Goal: Task Accomplishment & Management: Complete application form

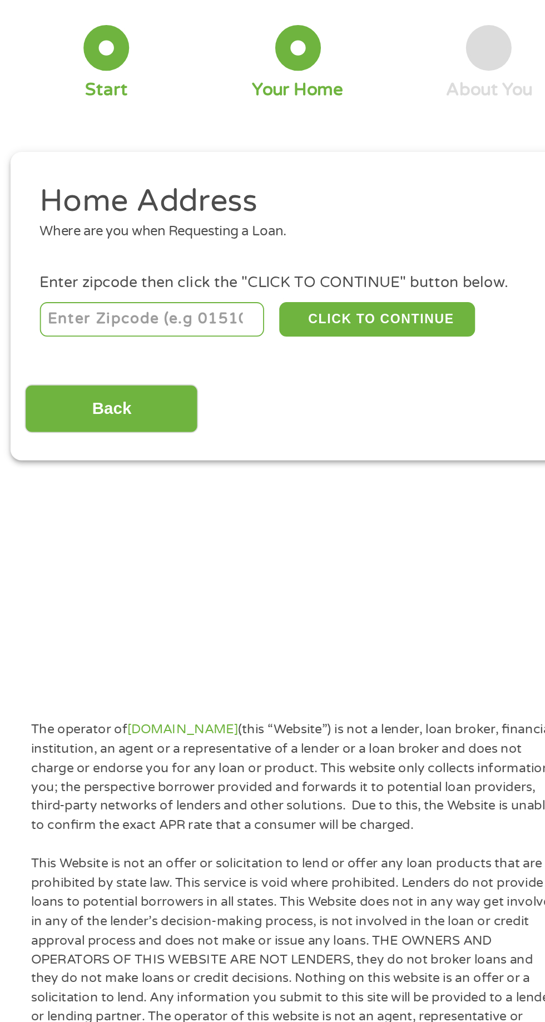
click at [57, 245] on input "number" at bounding box center [88, 241] width 124 height 19
type input "48169"
select select "[US_STATE]"
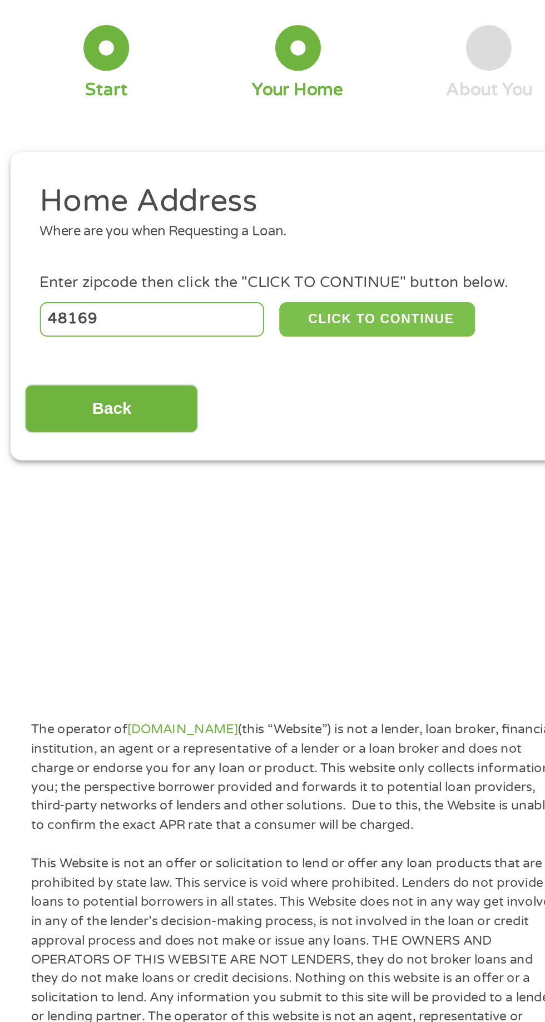
click at [207, 243] on button "CLICK TO CONTINUE" at bounding box center [210, 241] width 107 height 19
type input "48169"
type input "[PERSON_NAME]"
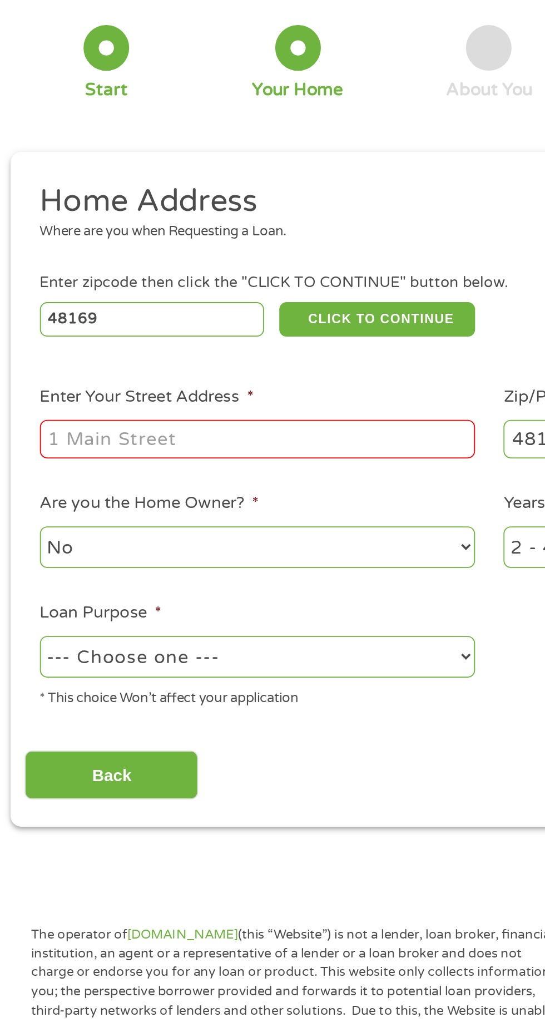
click at [47, 312] on input "Enter Your Street Address *" at bounding box center [145, 307] width 239 height 21
type input "[STREET_ADDRESS][PERSON_NAME]"
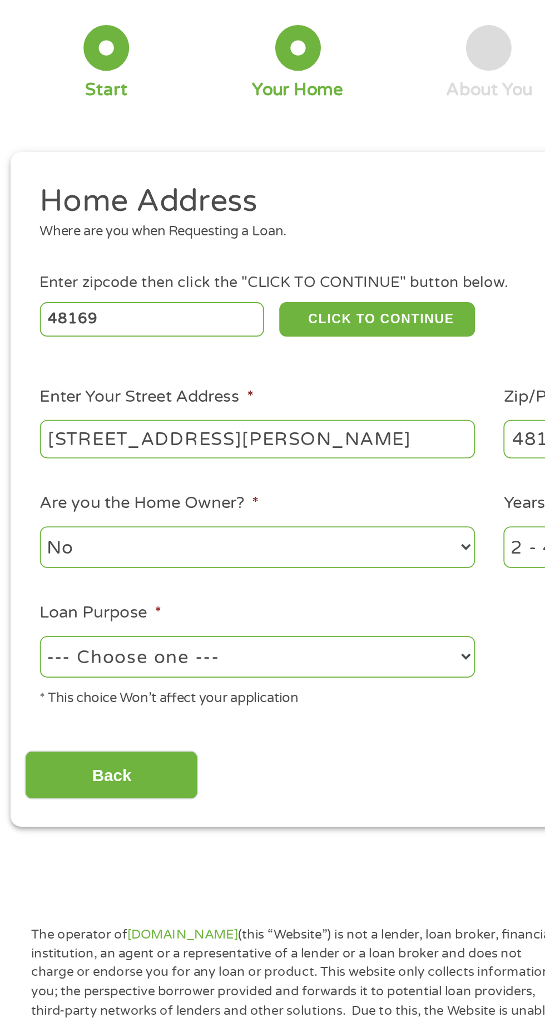
click at [48, 434] on select "--- Choose one --- Pay Bills Debt Consolidation Home Improvement Major Purchase…" at bounding box center [145, 426] width 239 height 23
select select "shorttermcash"
click at [26, 416] on select "--- Choose one --- Pay Bills Debt Consolidation Home Improvement Major Purchase…" at bounding box center [145, 426] width 239 height 23
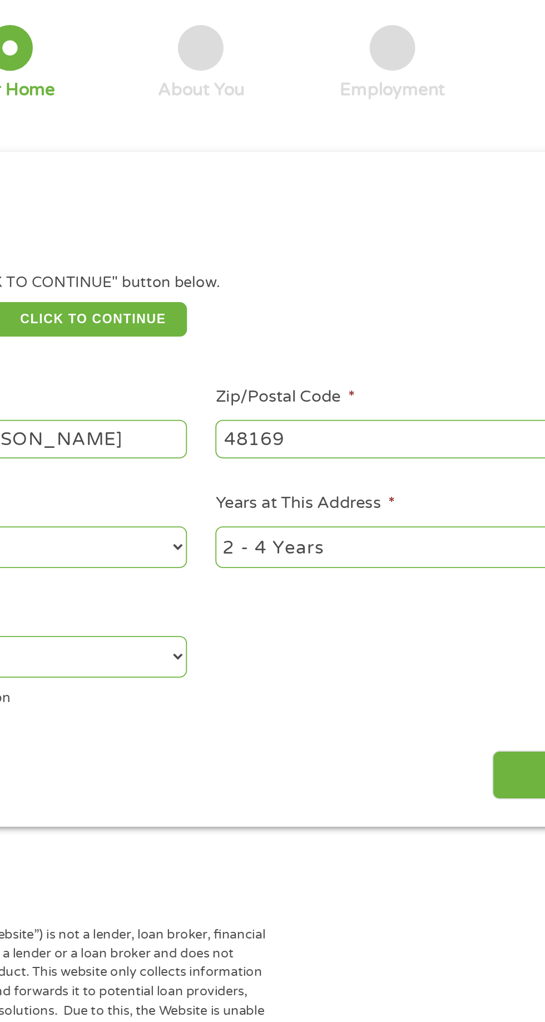
click at [327, 374] on select "1 Year or less 1 - 2 Years 2 - 4 Years Over 4 Years" at bounding box center [399, 366] width 239 height 23
select select "60months"
click at [280, 356] on select "1 Year or less 1 - 2 Years 2 - 4 Years Over 4 Years" at bounding box center [399, 366] width 239 height 23
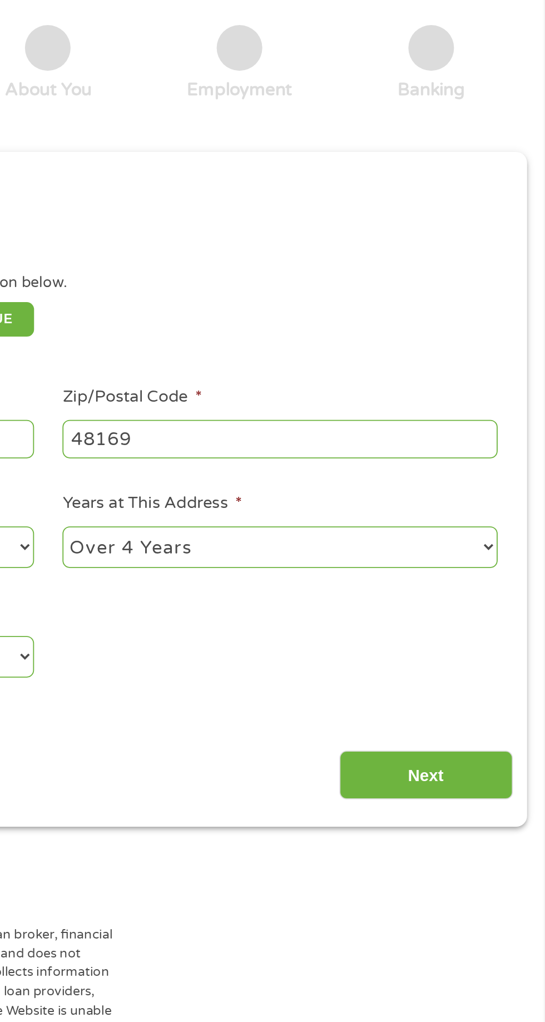
click at [472, 494] on input "Next" at bounding box center [479, 491] width 95 height 27
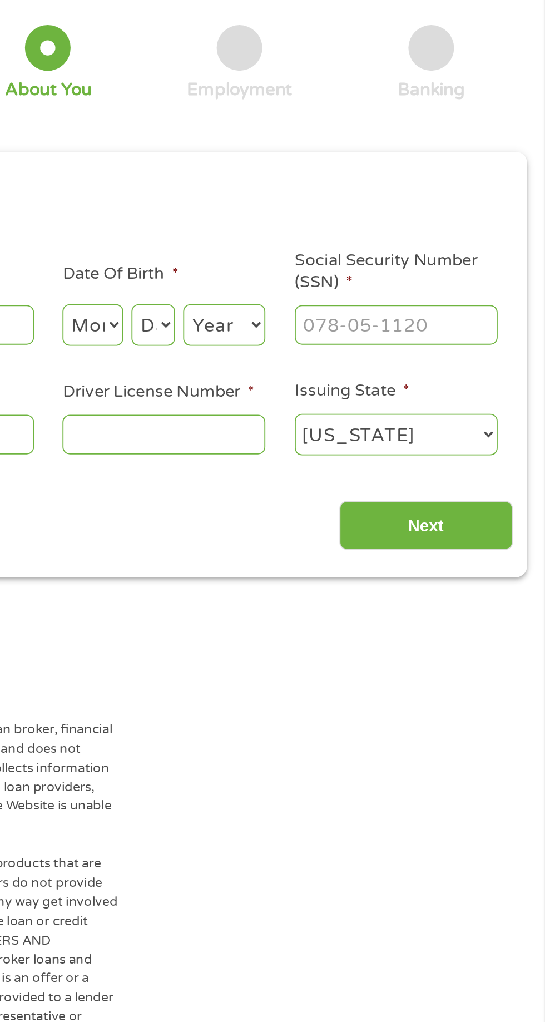
scroll to position [4, 4]
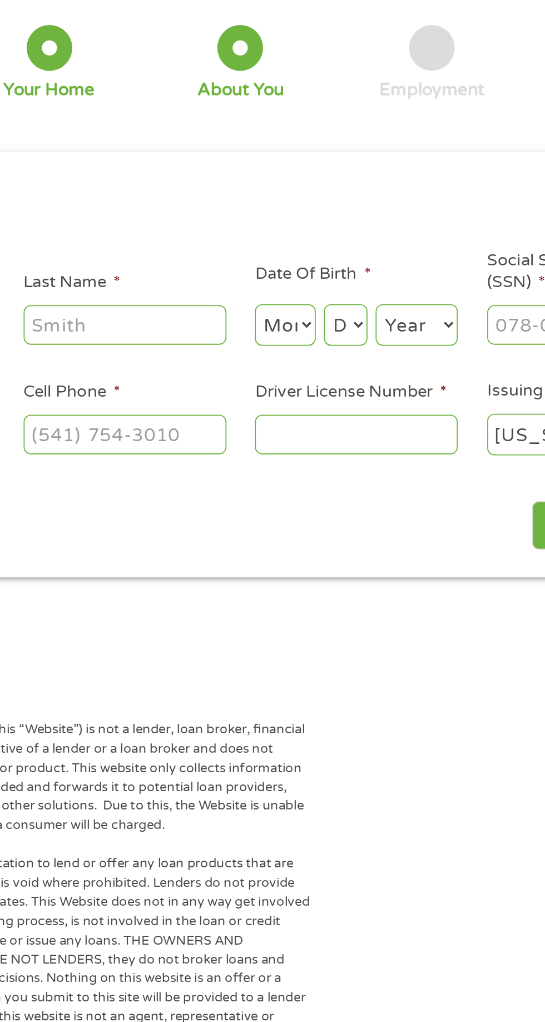
click at [312, 299] on input "Driver License Number *" at bounding box center [335, 304] width 111 height 21
type input "R000403067777"
click at [181, 265] on ul "About You This field is hidden when viewing the form Title * --- Choose one ---…" at bounding box center [272, 246] width 509 height 160
click at [181, 248] on input "Last Name *" at bounding box center [209, 244] width 111 height 21
type input "[PERSON_NAME]"
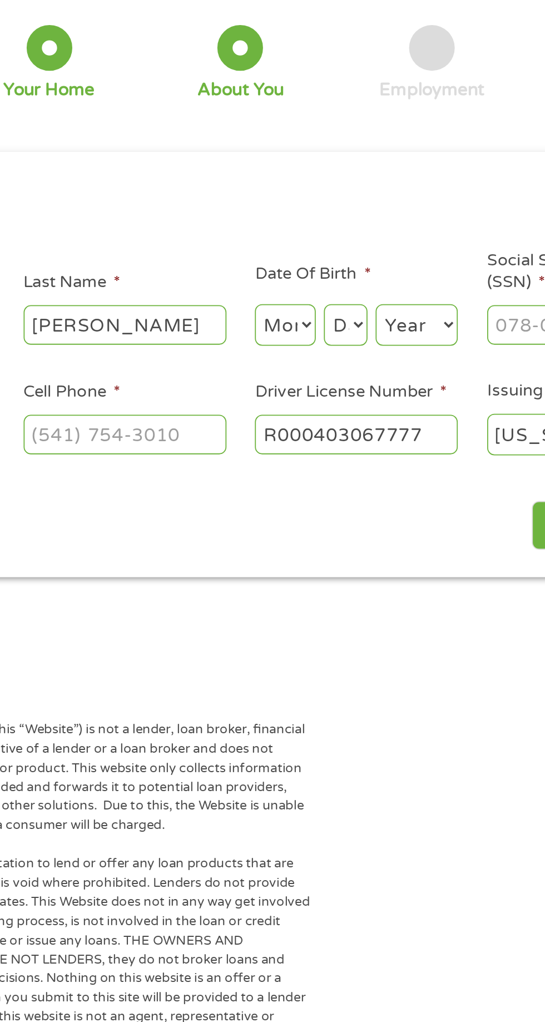
type input "[PERSON_NAME]"
type input "[EMAIL_ADDRESS][DOMAIN_NAME]"
type input "[PHONE_NUMBER]"
click at [297, 254] on select "Month 1 2 3 4 5 6 7 8 9 10 11 12" at bounding box center [296, 244] width 33 height 23
select select "10"
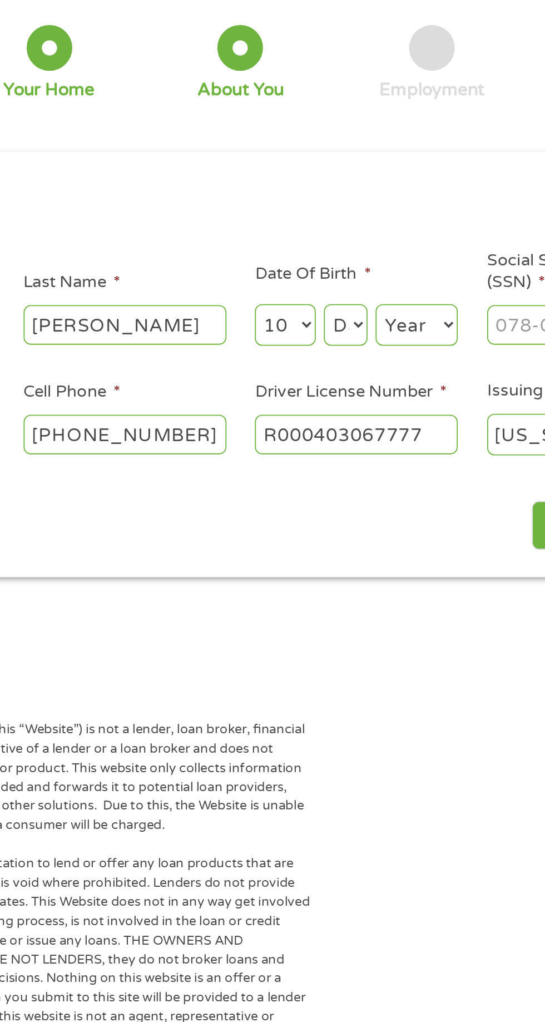
click at [280, 233] on select "Month 1 2 3 4 5 6 7 8 9 10 11 12" at bounding box center [296, 244] width 33 height 23
click at [334, 244] on select "Day 1 2 3 4 5 6 7 8 9 10 11 12 13 14 15 16 17 18 19 20 21 22 23 24 25 26 27 28 …" at bounding box center [330, 244] width 24 height 23
select select "9"
click at [318, 233] on select "Day 1 2 3 4 5 6 7 8 9 10 11 12 13 14 15 16 17 18 19 20 21 22 23 24 25 26 27 28 …" at bounding box center [330, 244] width 24 height 23
click at [365, 249] on select "Year [DATE] 2006 2005 2004 2003 2002 2001 2000 1999 1998 1997 1996 1995 1994 19…" at bounding box center [369, 244] width 45 height 23
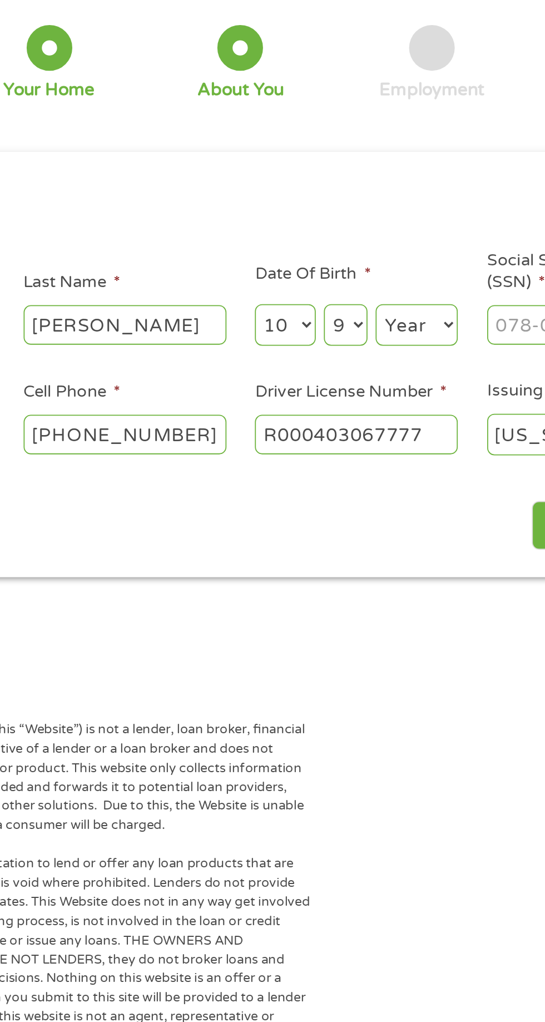
select select "1981"
click at [347, 233] on select "Year [DATE] 2006 2005 2004 2003 2002 2001 2000 1999 1998 1997 1996 1995 1994 19…" at bounding box center [369, 244] width 45 height 23
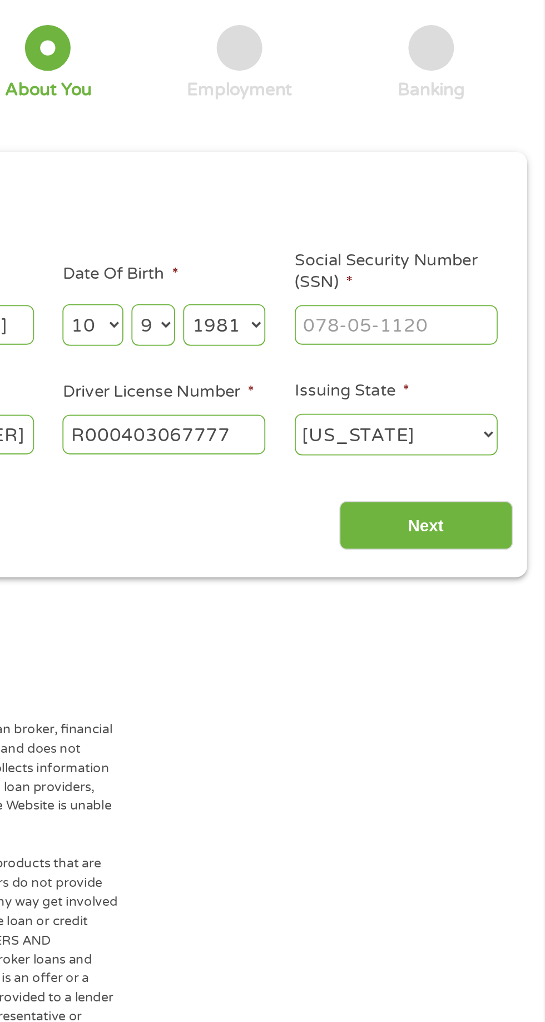
click at [434, 240] on input "Social Security Number (SSN) *" at bounding box center [463, 244] width 111 height 21
type input "367-90-9964"
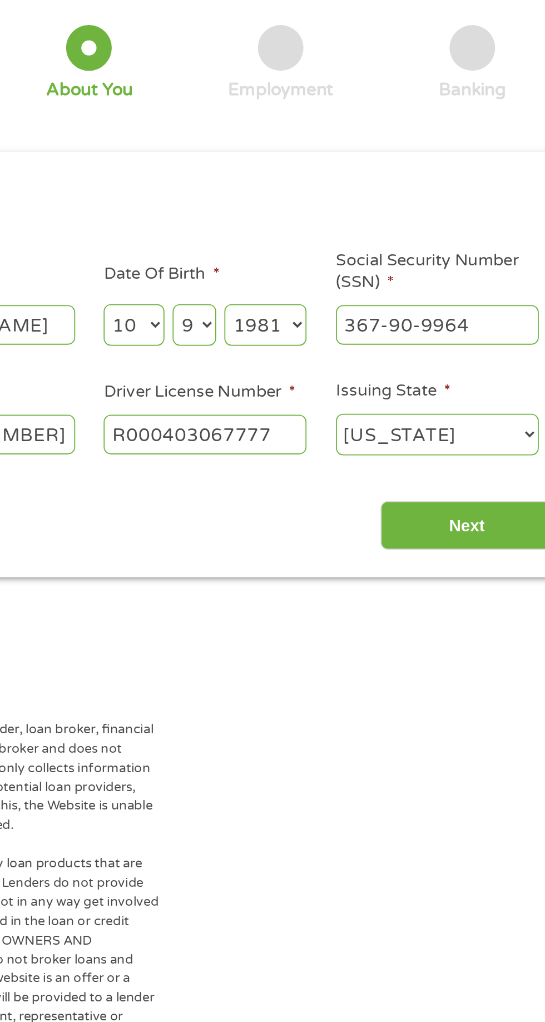
click at [459, 365] on input "Next" at bounding box center [479, 354] width 95 height 27
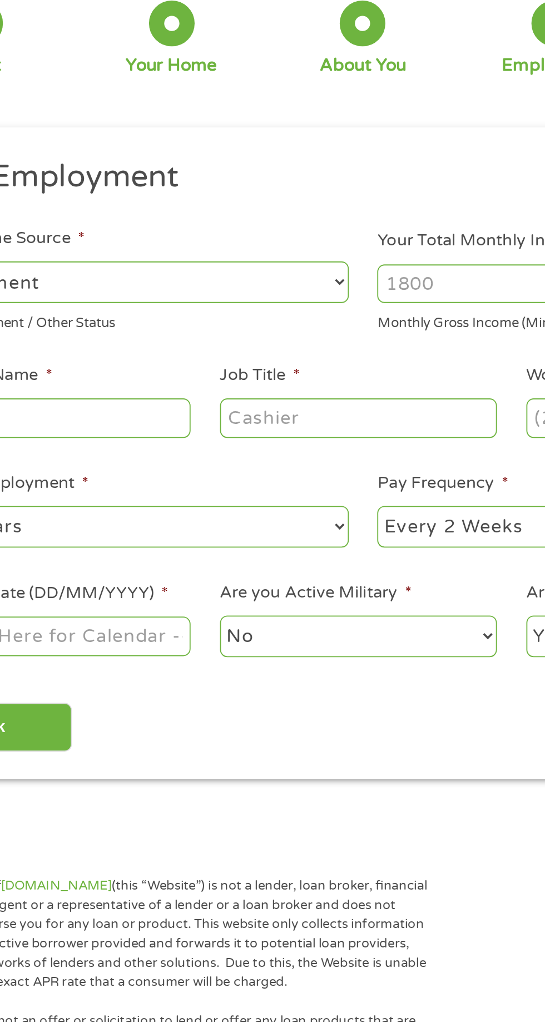
click at [314, 231] on input "Your Total Monthly Income *" at bounding box center [399, 235] width 239 height 21
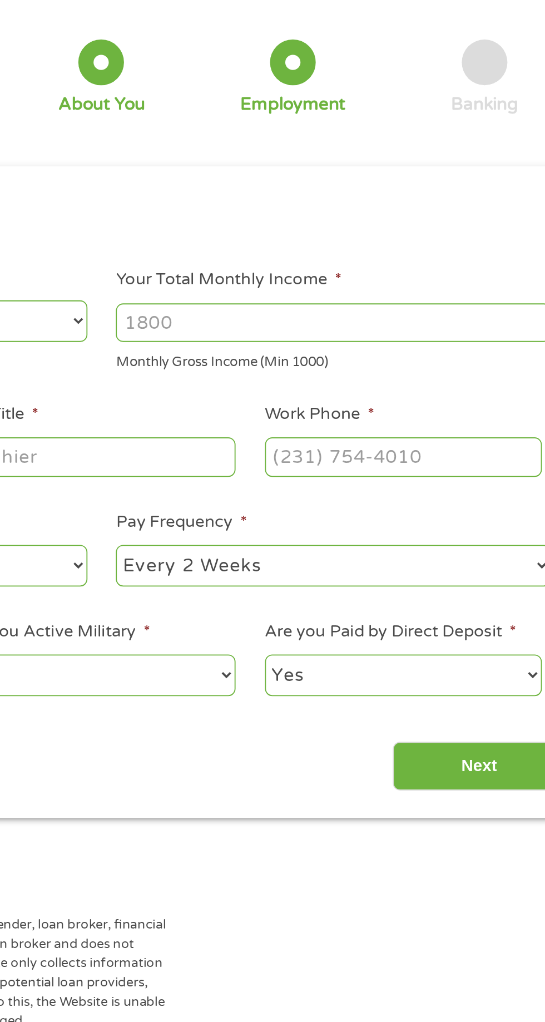
scroll to position [5, 0]
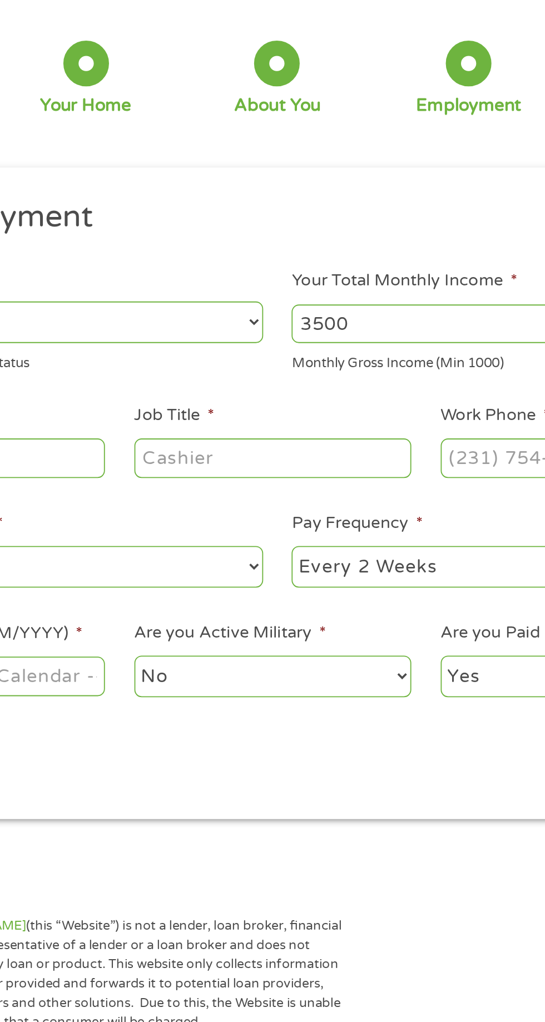
click at [341, 236] on input "3500" at bounding box center [399, 235] width 239 height 21
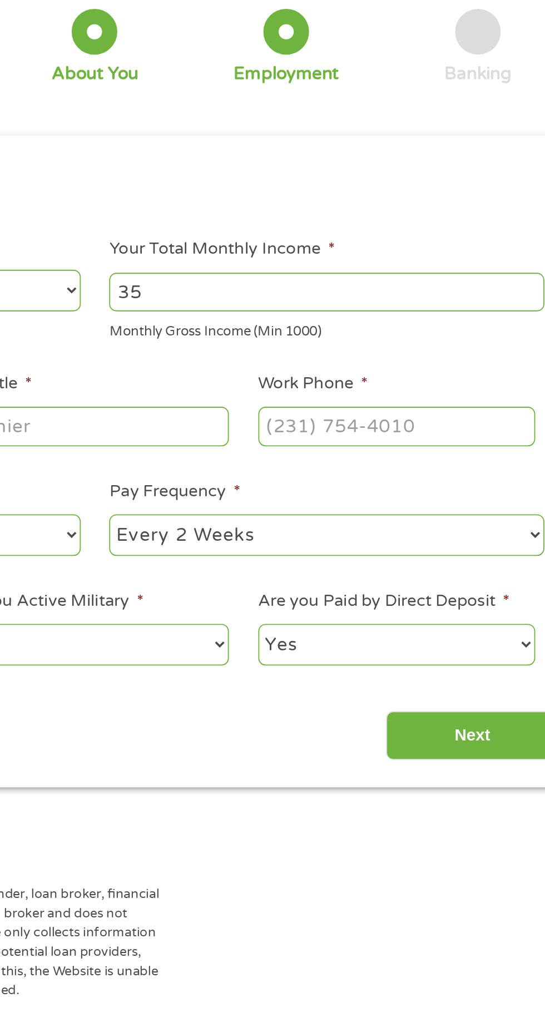
type input "3"
type input "4"
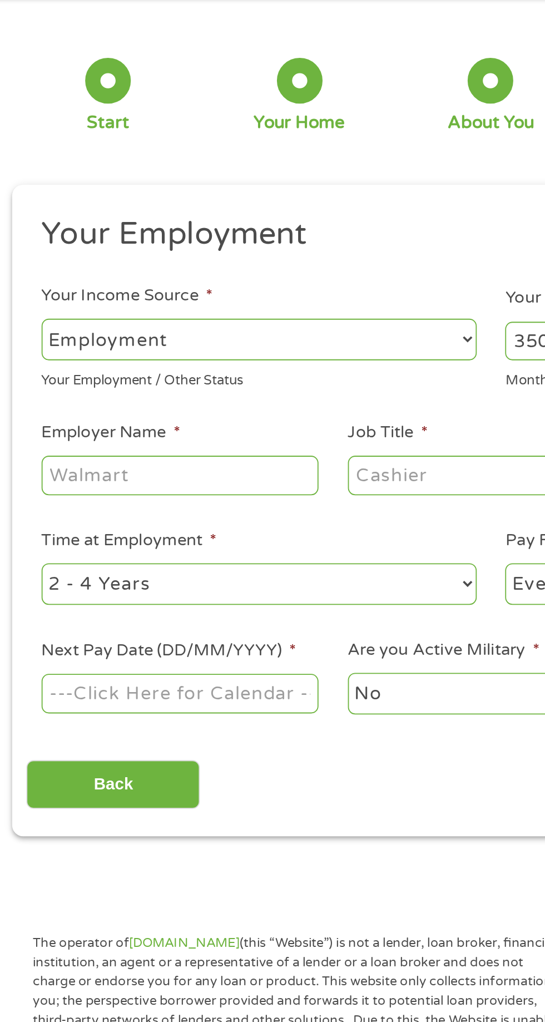
type input "3500"
click at [219, 310] on input "Job Title *" at bounding box center [270, 308] width 152 height 21
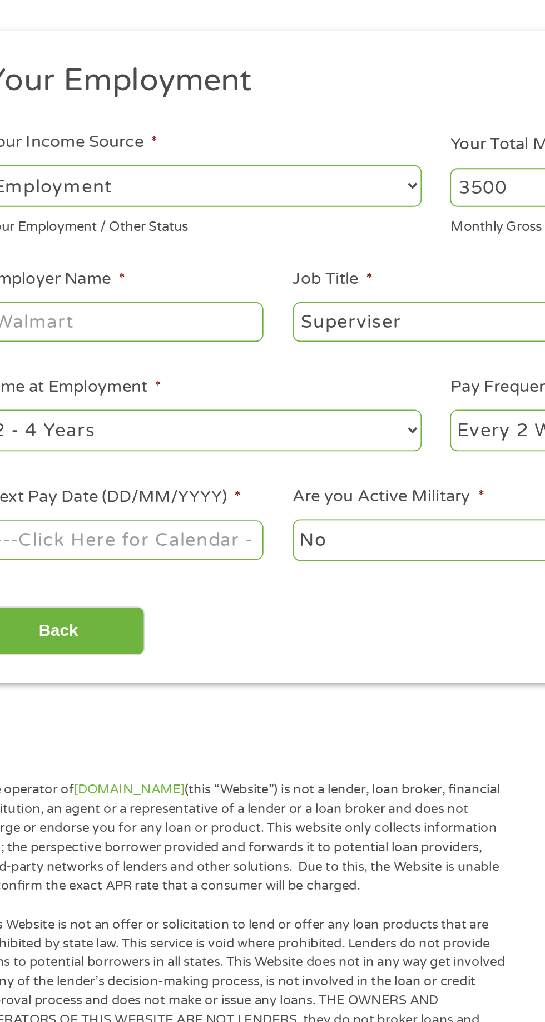
type input "Superviser"
click at [69, 314] on input "Employer Name *" at bounding box center [102, 308] width 152 height 21
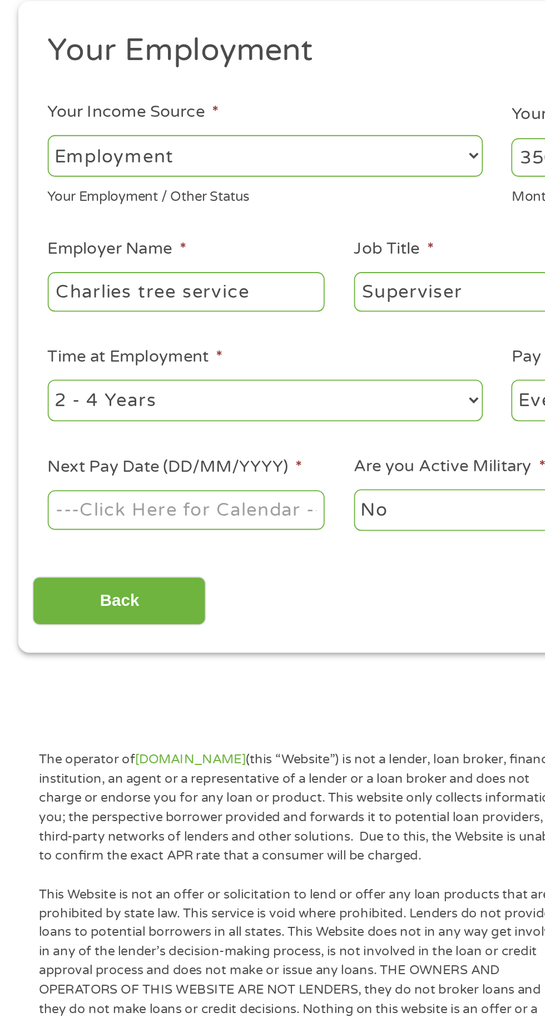
type input "Charlies tree service"
click at [107, 375] on select "--- Choose one --- 1 Year or less 1 - 2 Years 2 - 4 Years Over 4 Years" at bounding box center [145, 368] width 239 height 23
click at [26, 357] on select "--- Choose one --- 1 Year or less 1 - 2 Years 2 - 4 Years Over 4 Years" at bounding box center [145, 368] width 239 height 23
click at [69, 240] on select "--- Choose one --- Employment [DEMOGRAPHIC_DATA] Benefits" at bounding box center [145, 234] width 239 height 23
select select "selfEmployed"
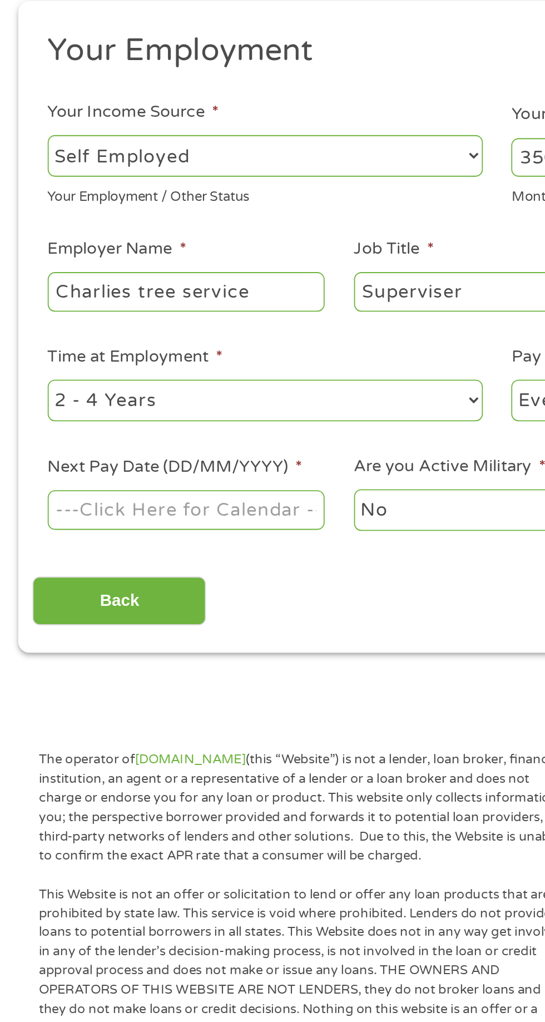
click at [26, 223] on select "--- Choose one --- Employment [DEMOGRAPHIC_DATA] Benefits" at bounding box center [145, 234] width 239 height 23
click at [61, 436] on body "Home Get Loan Offer How it works FAQs Blog Cash Loans Quick Loans Online Loans …" at bounding box center [272, 843] width 545 height 1696
click at [63, 428] on input "Next Pay Date (DD/MM/YYYY) *" at bounding box center [102, 428] width 152 height 21
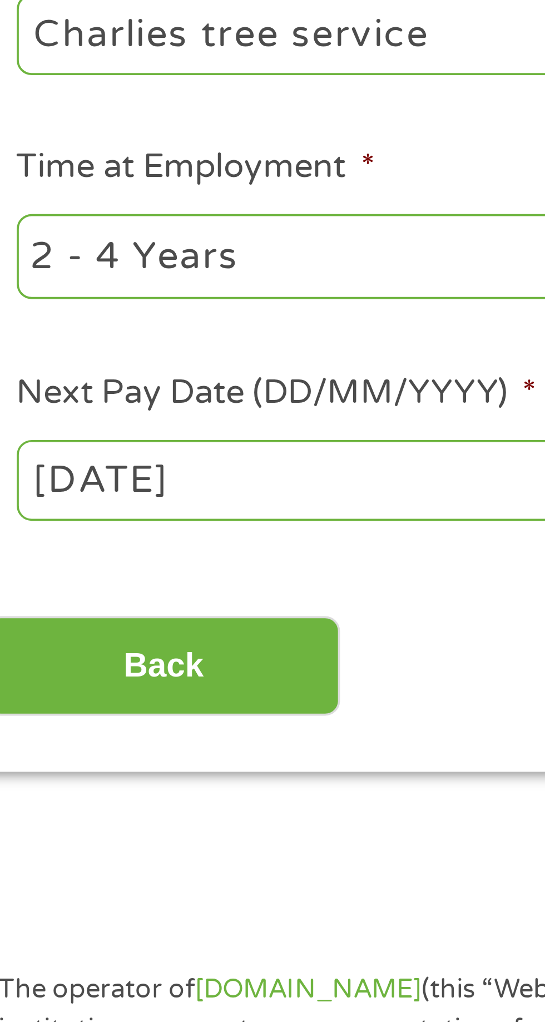
click at [55, 431] on body "Home Get Loan Offer How it works FAQs Blog Cash Loans Quick Loans Online Loans …" at bounding box center [272, 843] width 545 height 1696
click at [63, 432] on input "[DATE]" at bounding box center [102, 428] width 152 height 21
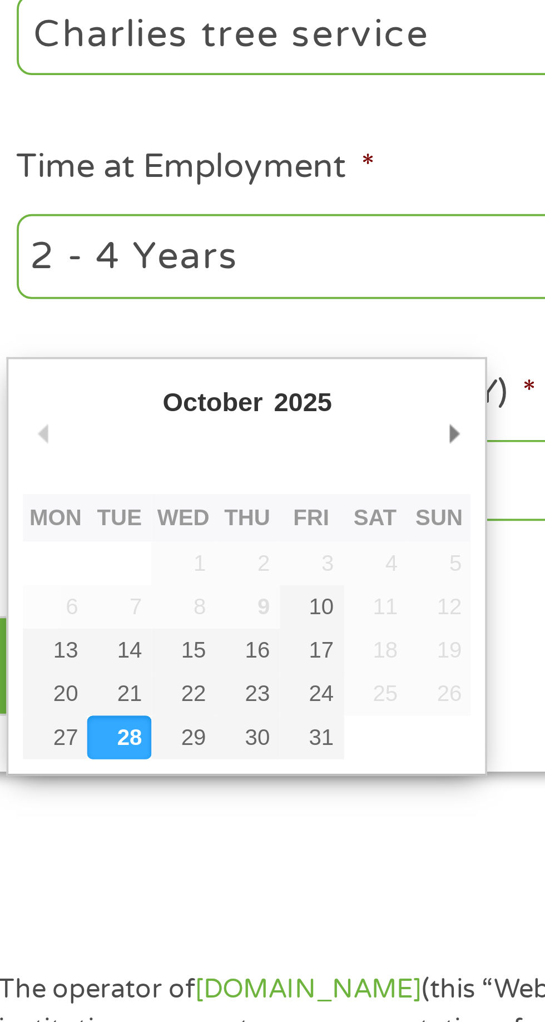
type input "[DATE]"
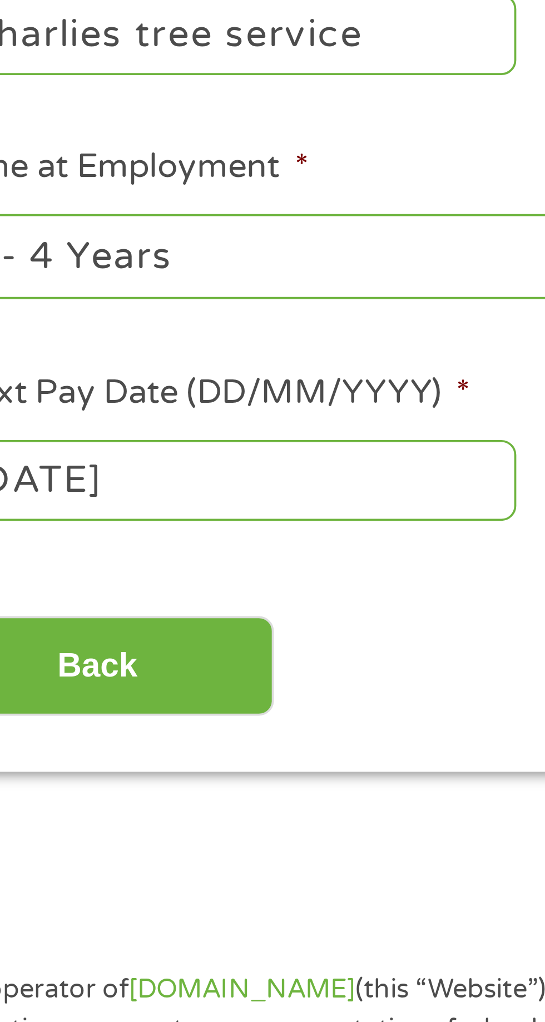
click at [72, 431] on body "Home Get Loan Offer How it works FAQs Blog Cash Loans Quick Loans Online Loans …" at bounding box center [272, 843] width 545 height 1696
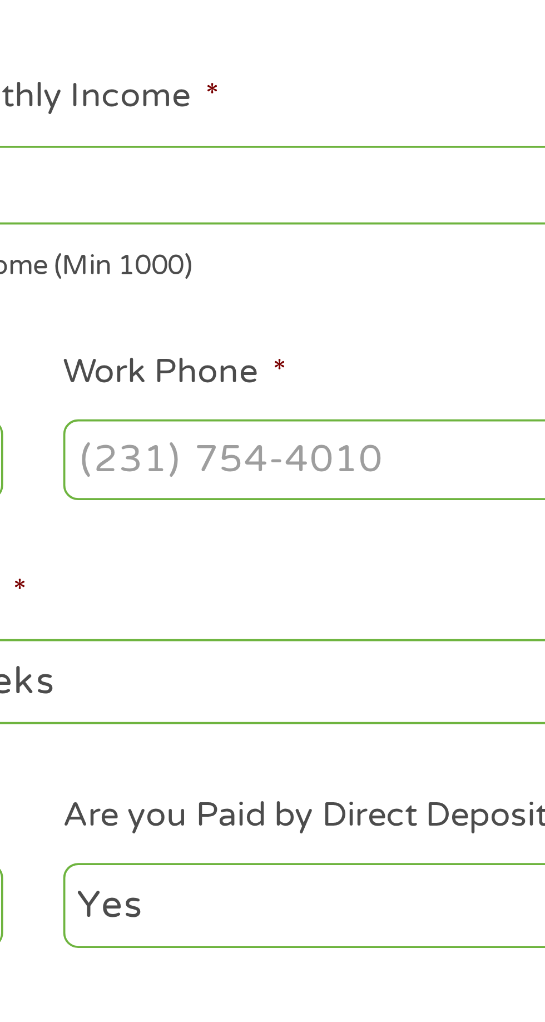
click at [388, 305] on input "Work Phone *" at bounding box center [438, 308] width 152 height 21
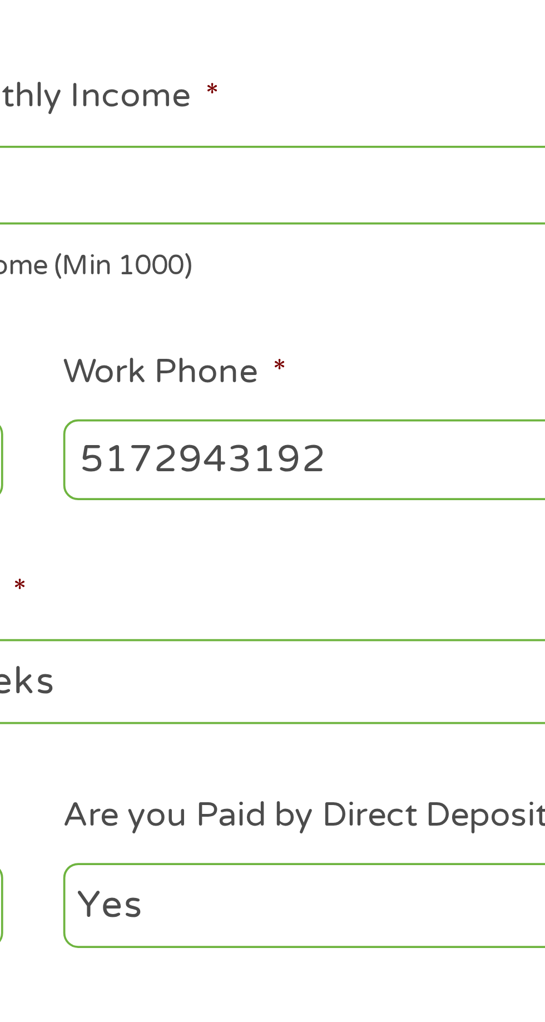
type input "[PHONE_NUMBER]"
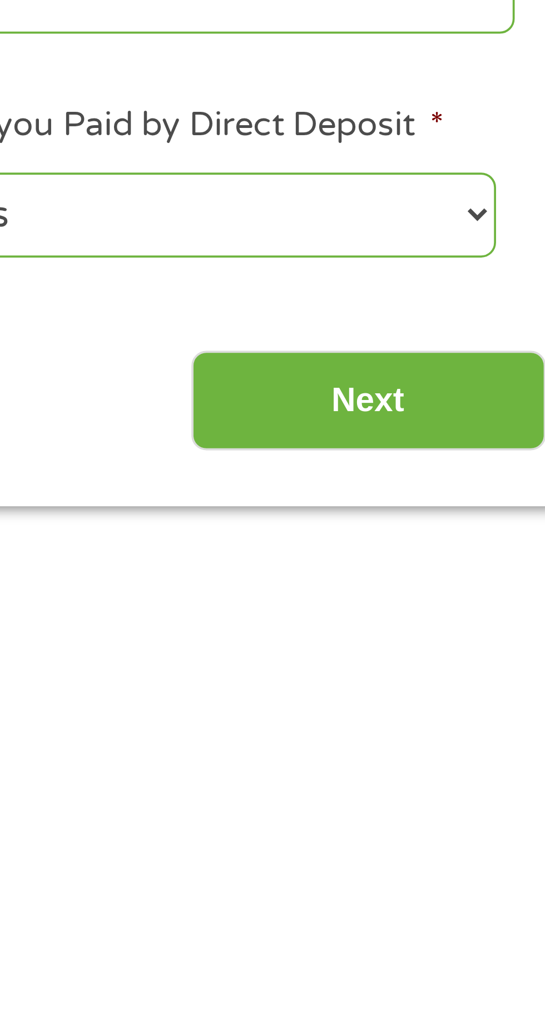
click at [480, 478] on input "Next" at bounding box center [479, 478] width 95 height 27
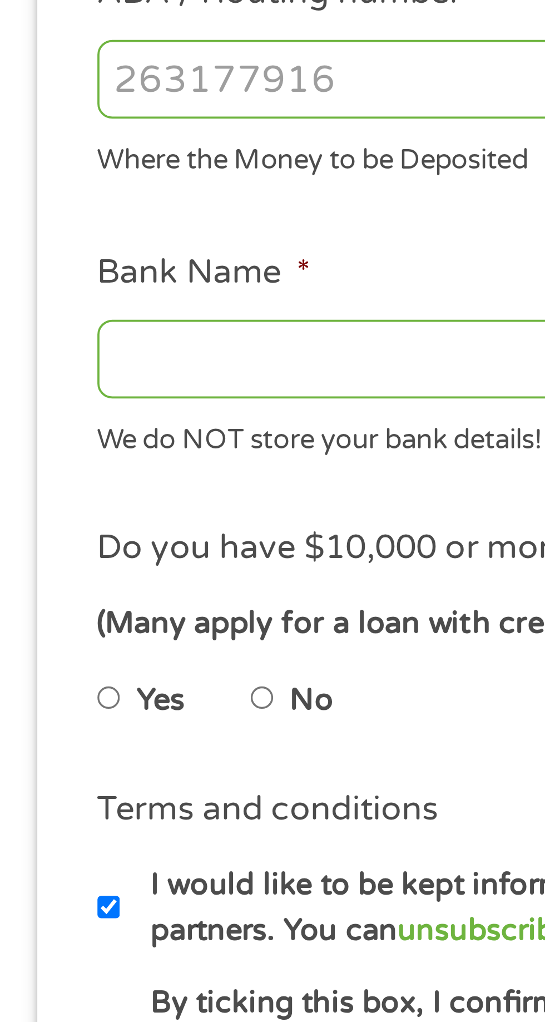
click at [74, 554] on input "No" at bounding box center [70, 559] width 7 height 18
radio input "true"
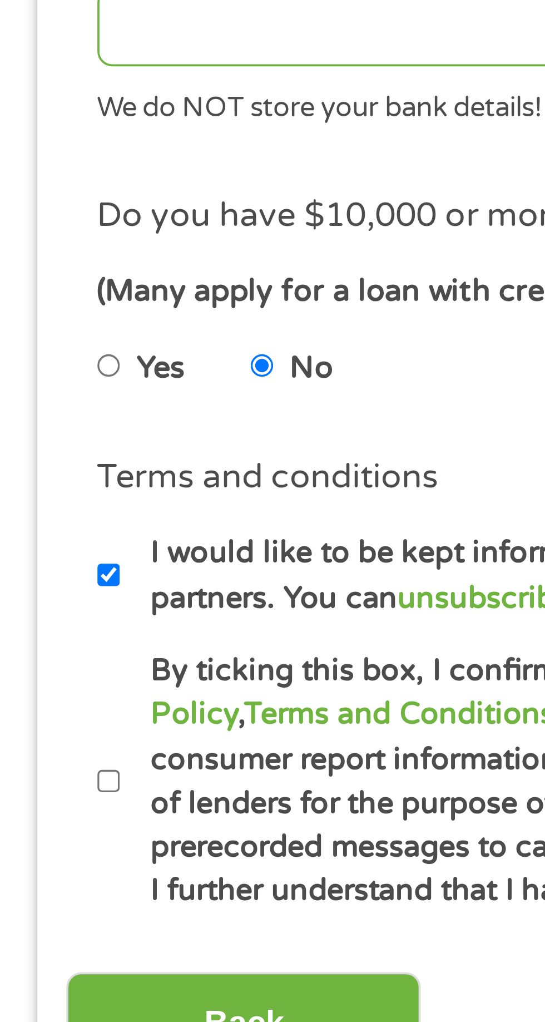
click at [26, 671] on input "By ticking this box, I confirm I am at least [DEMOGRAPHIC_DATA]. I confirm I ha…" at bounding box center [29, 670] width 7 height 18
checkbox input "true"
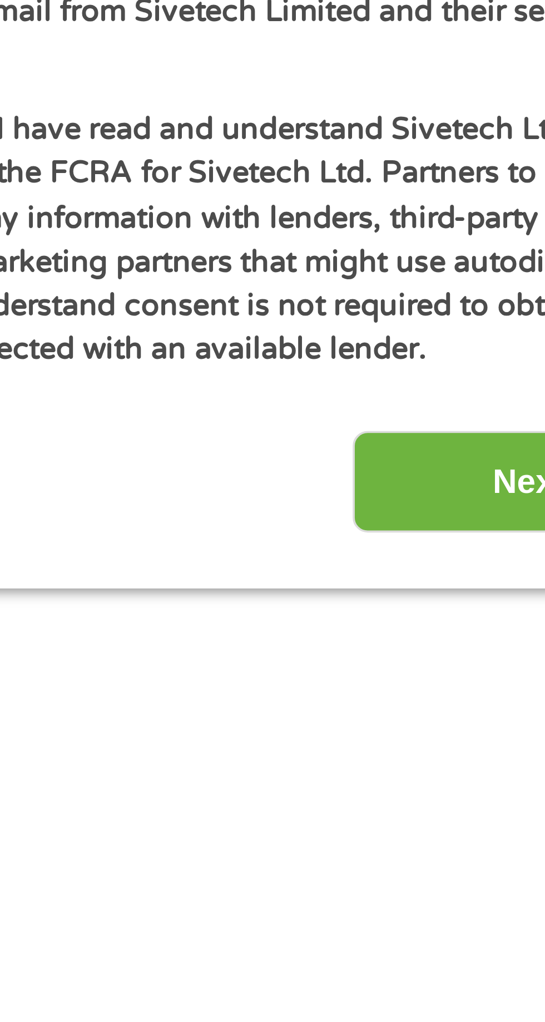
click at [464, 738] on input "Next" at bounding box center [479, 734] width 95 height 27
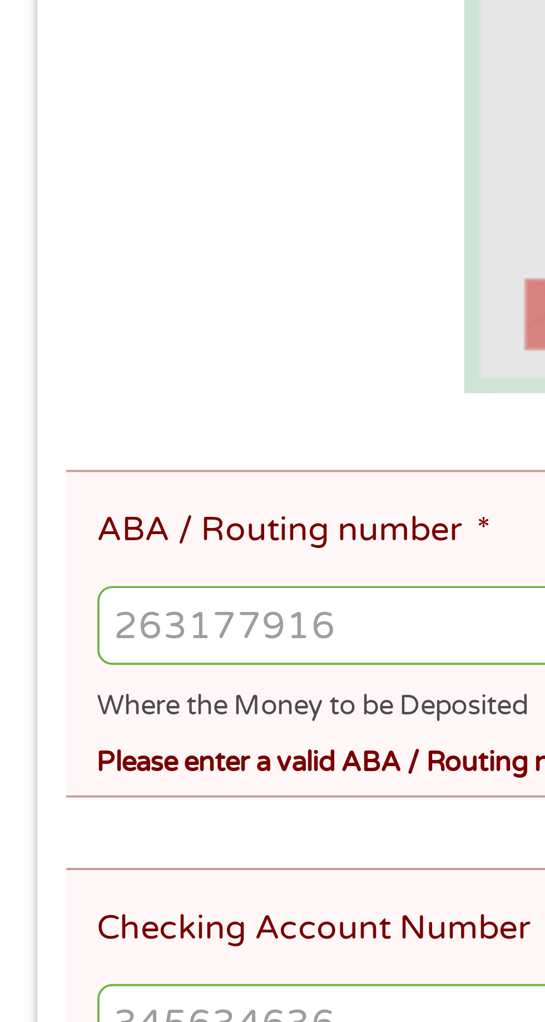
click at [46, 428] on input "ABA / Routing number *" at bounding box center [272, 427] width 493 height 21
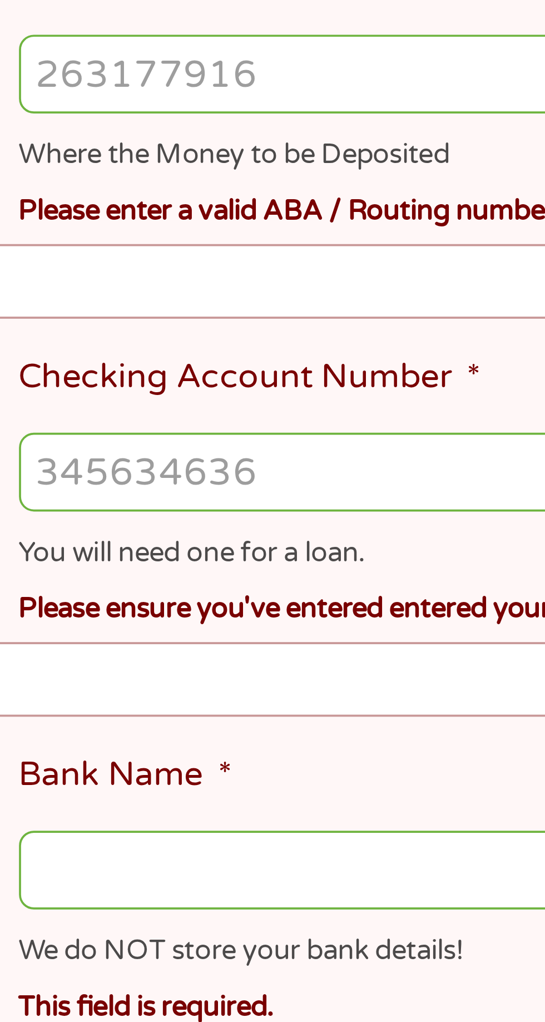
scroll to position [23, 0]
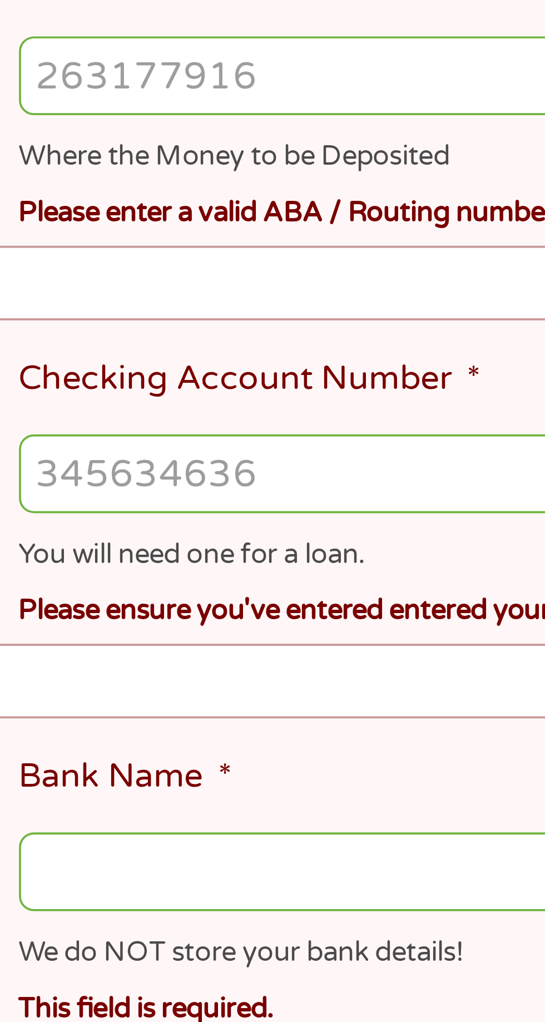
type input "031101279"
type input "THE BANCORP BANK"
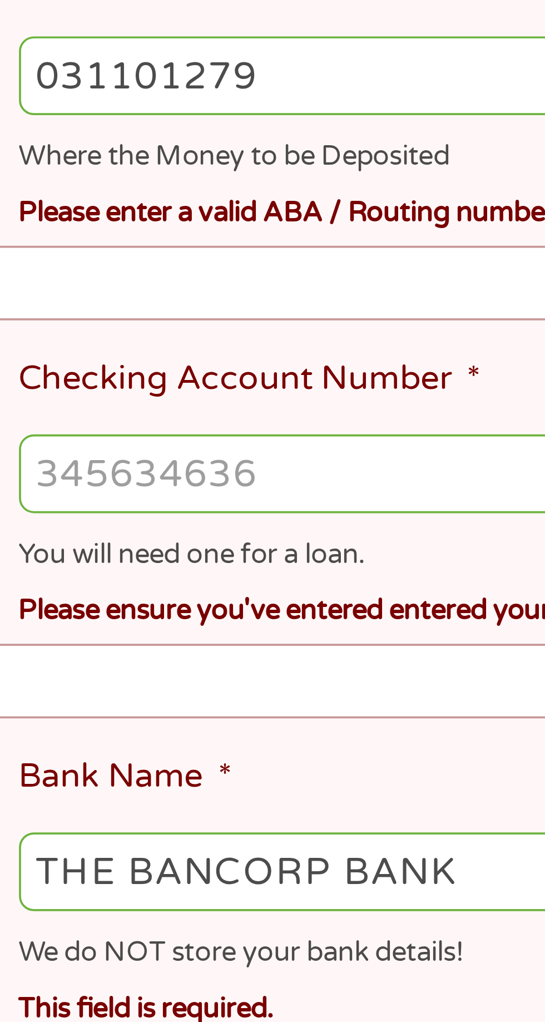
click at [112, 428] on input "031101279" at bounding box center [272, 427] width 493 height 21
type input "0"
type input "766136759376"
click at [46, 526] on input "Checking Account Number *" at bounding box center [272, 534] width 493 height 21
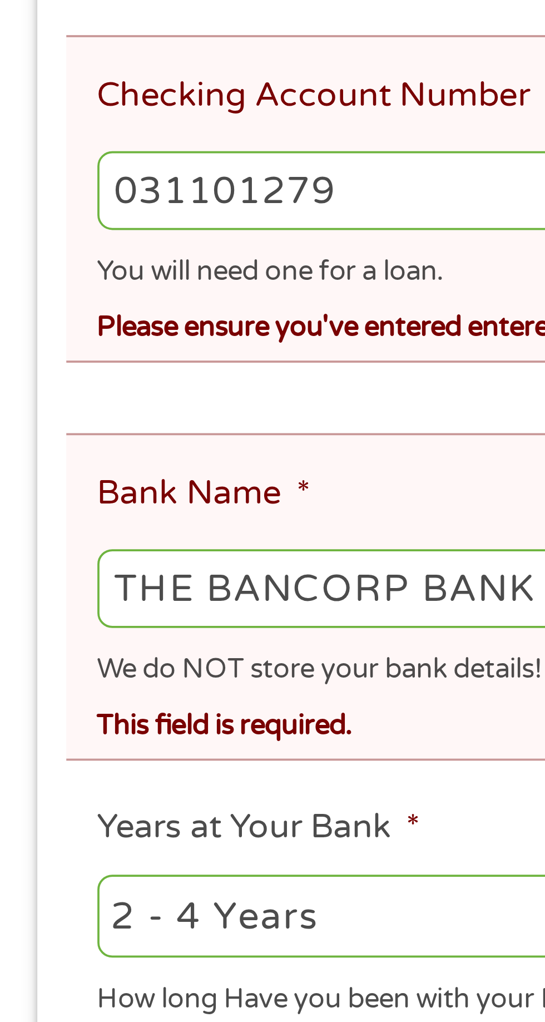
type input "031101279"
click at [40, 581] on ul "Bank Information Where do you want the funds deposited? ABA / Routing number * …" at bounding box center [272, 579] width 509 height 778
click at [32, 580] on ul "Bank Information Where do you want the funds deposited? ABA / Routing number * …" at bounding box center [272, 579] width 509 height 778
click at [74, 579] on ul "Bank Information Where do you want the funds deposited? ABA / Routing number * …" at bounding box center [272, 579] width 509 height 778
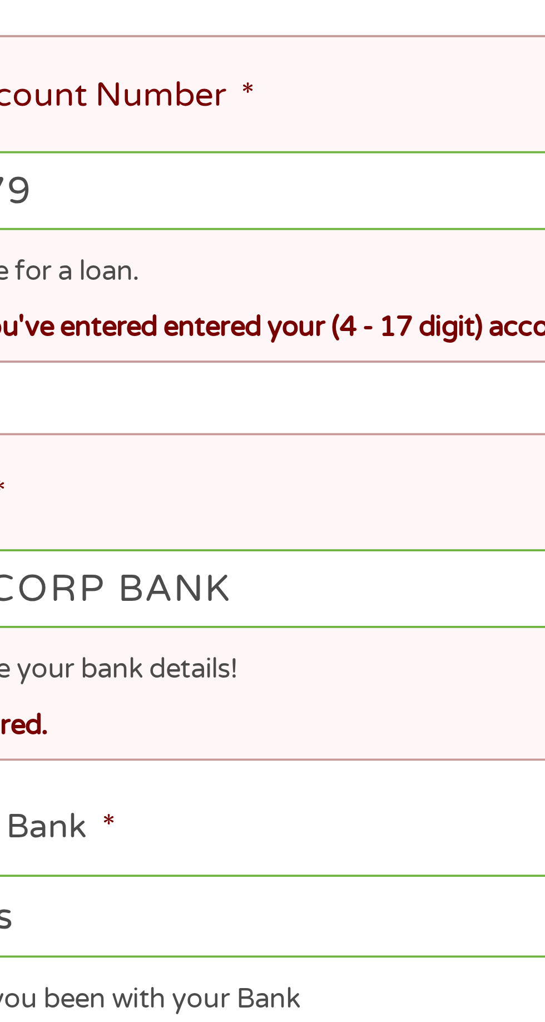
click at [169, 631] on input "THE BANCORP BANK" at bounding box center [272, 641] width 493 height 21
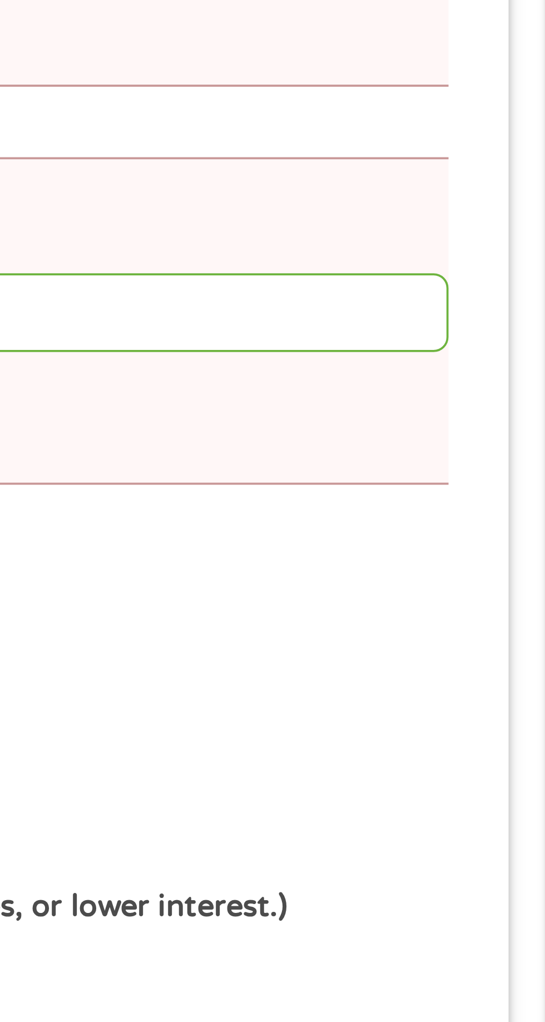
click at [465, 631] on input "THE BANCORP BANK" at bounding box center [272, 641] width 493 height 21
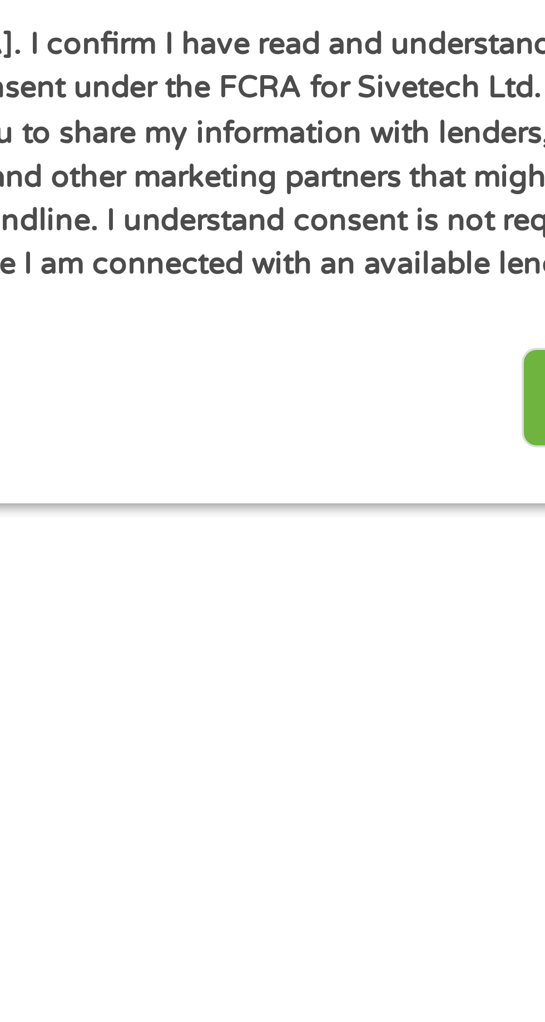
scroll to position [33, 0]
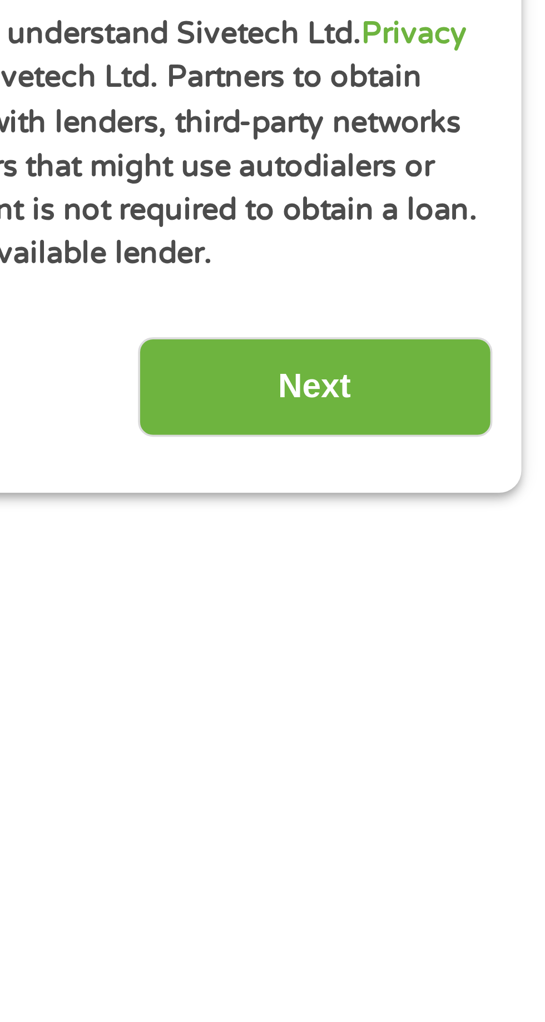
click at [471, 974] on input "Next" at bounding box center [479, 987] width 95 height 27
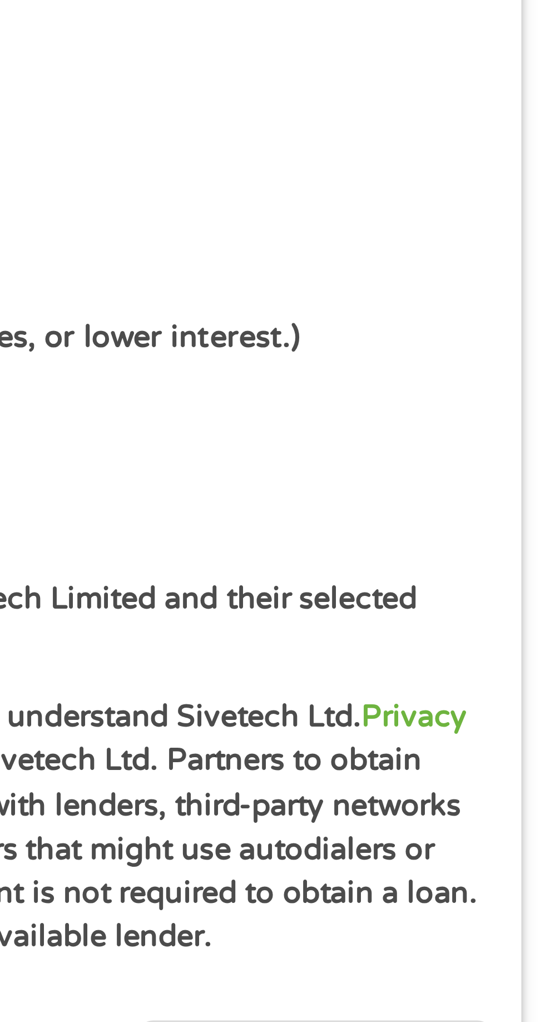
scroll to position [11, 0]
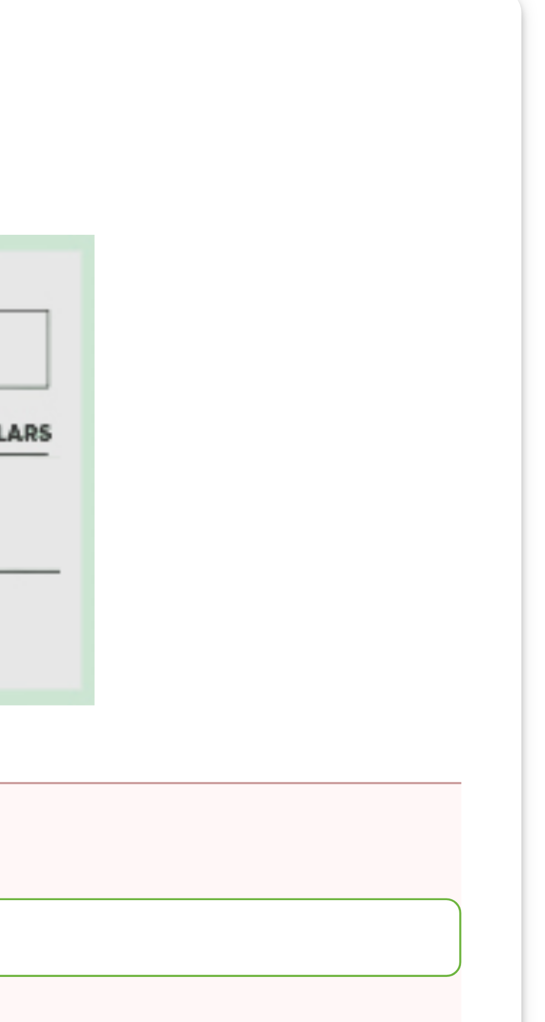
click at [472, 441] on input "766136759376" at bounding box center [272, 445] width 493 height 21
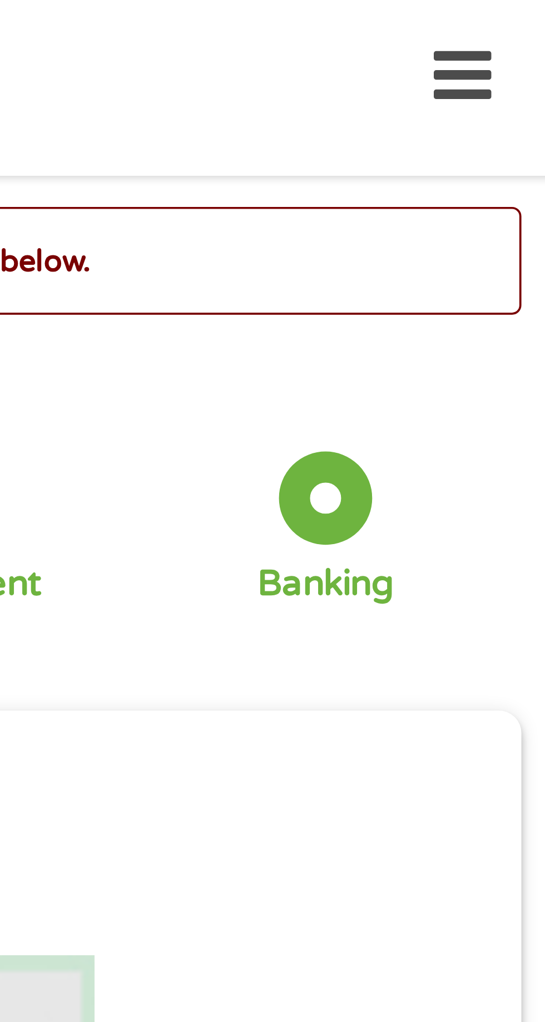
scroll to position [5, 0]
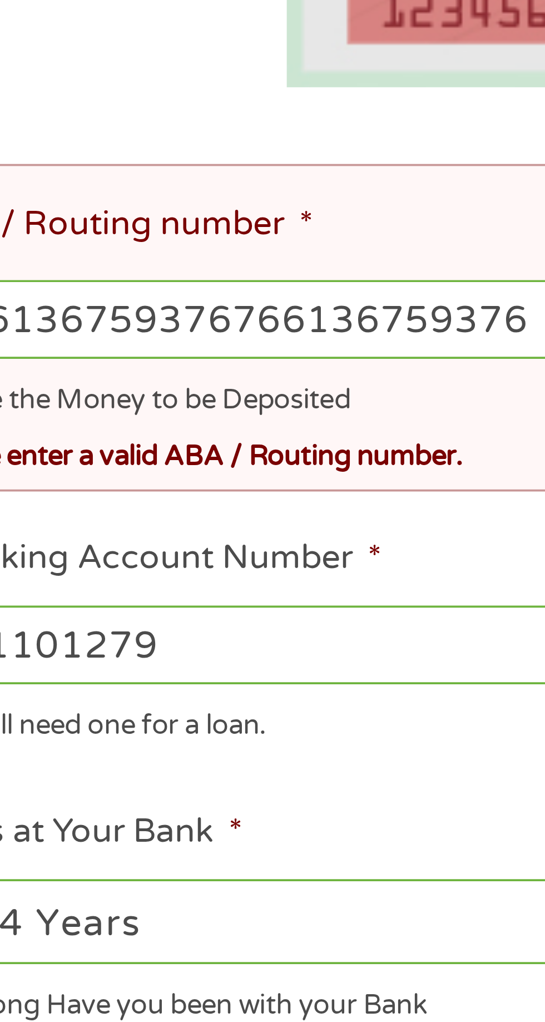
click at [140, 440] on input "766136759376766136759376" at bounding box center [272, 445] width 493 height 21
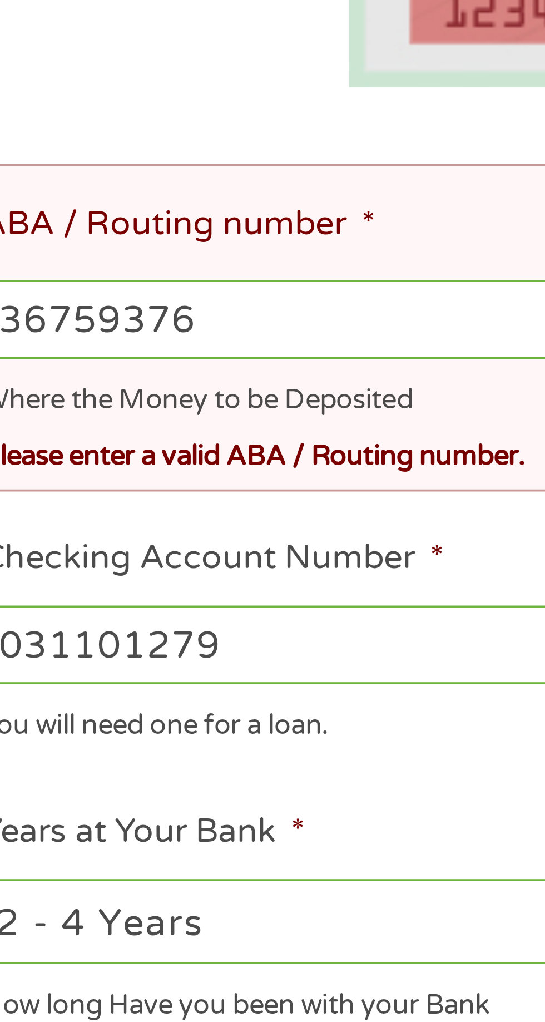
click at [98, 444] on input "36759376" at bounding box center [272, 445] width 493 height 21
type input "3"
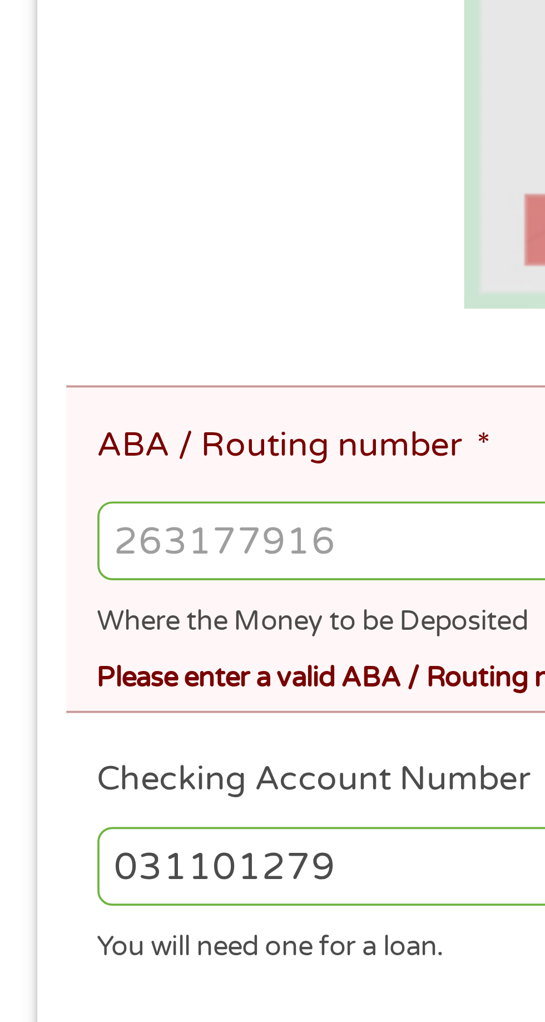
click at [45, 444] on input "ABA / Routing number *" at bounding box center [272, 445] width 493 height 21
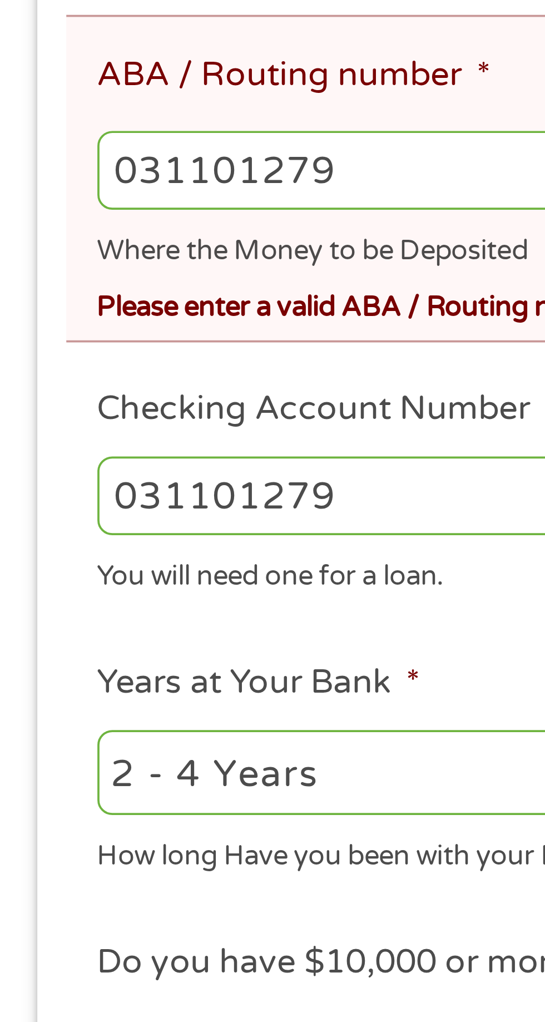
type input "031101279"
click at [107, 535] on input "031101279" at bounding box center [145, 533] width 239 height 21
type input "0"
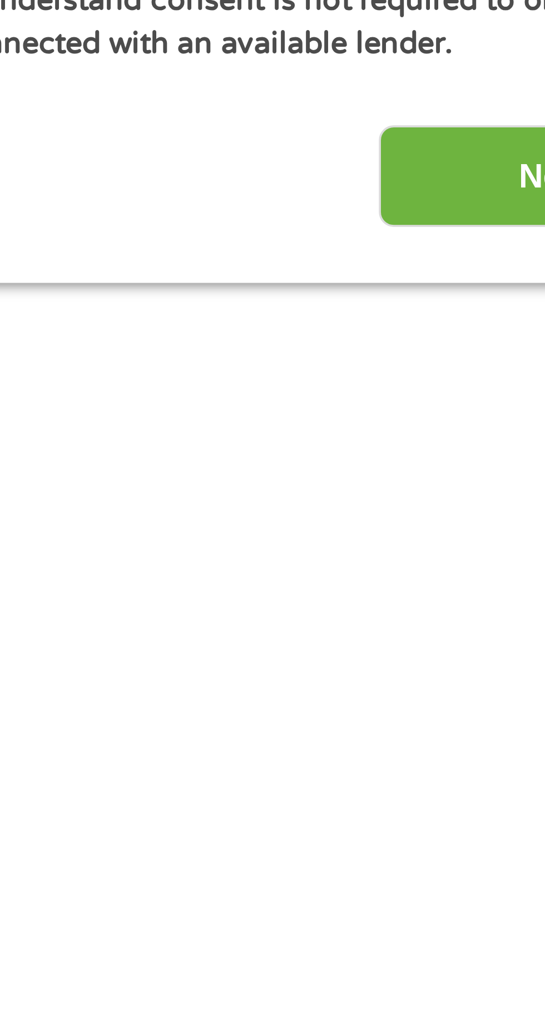
type input "766136759376"
click at [453, 881] on input "Next" at bounding box center [479, 875] width 95 height 27
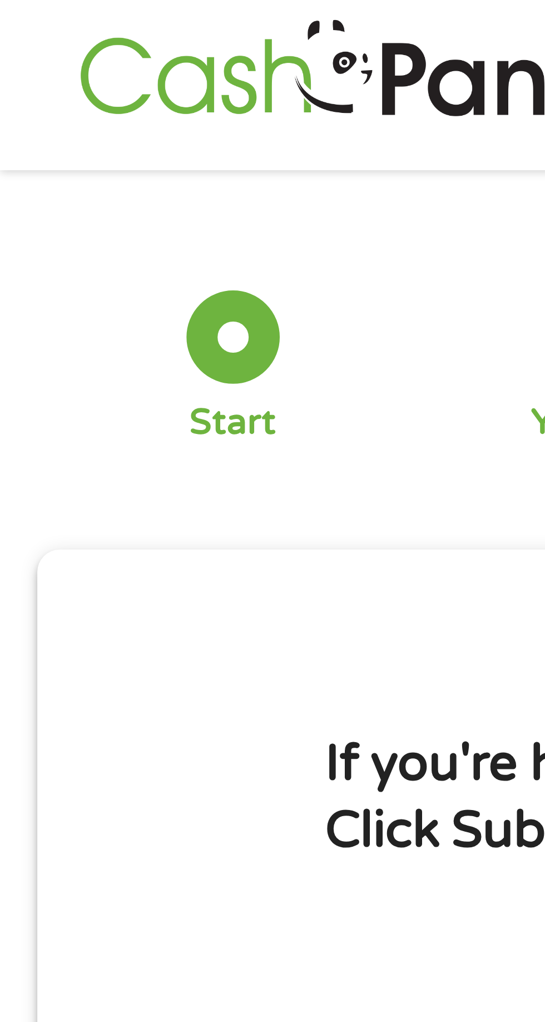
scroll to position [0, 0]
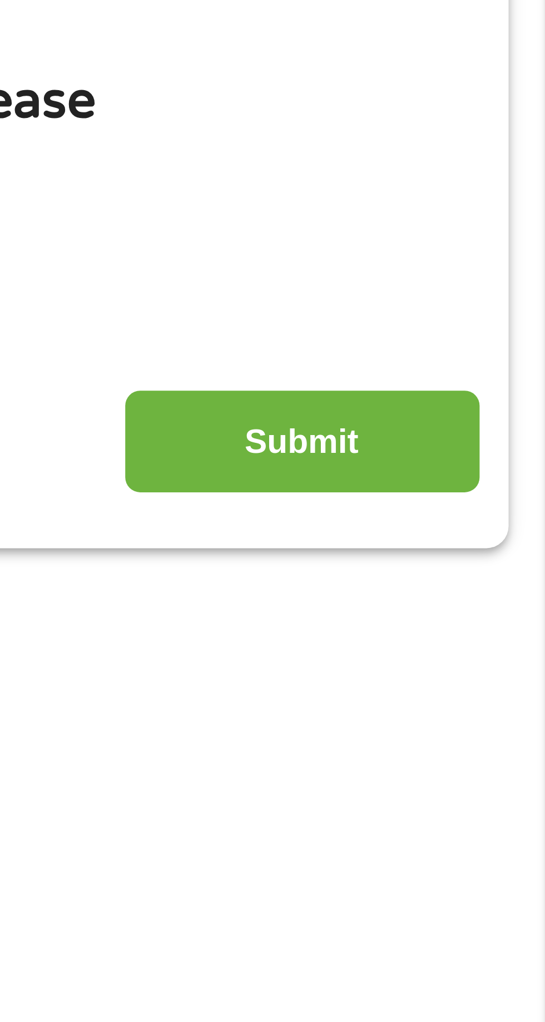
click at [485, 297] on input "Submit" at bounding box center [479, 303] width 95 height 27
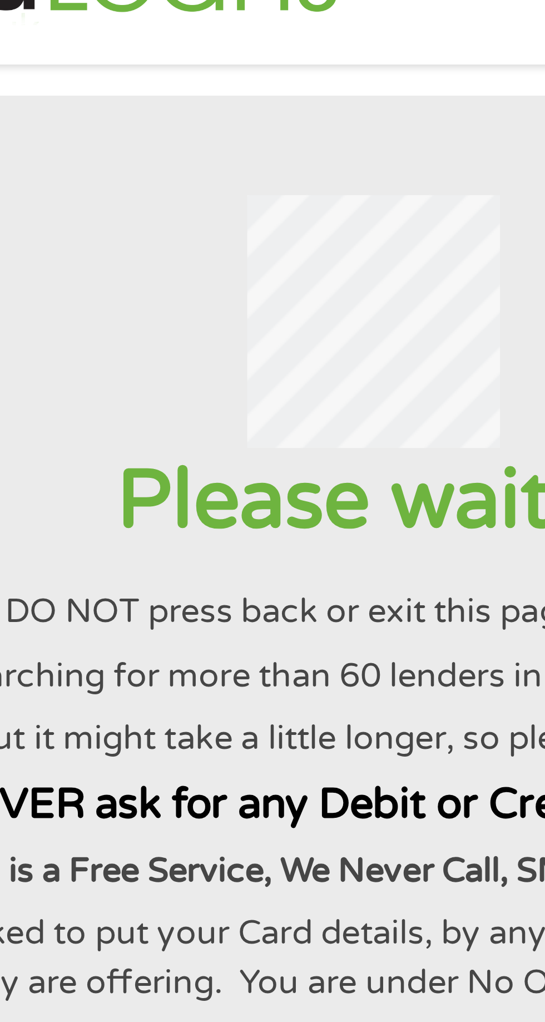
click at [179, 184] on h1 "Please wait…" at bounding box center [272, 170] width 518 height 28
